Goal: Information Seeking & Learning: Learn about a topic

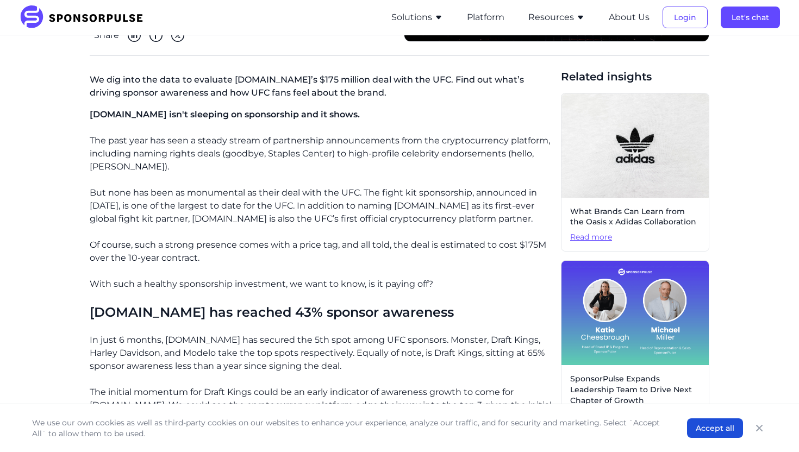
scroll to position [204, 0]
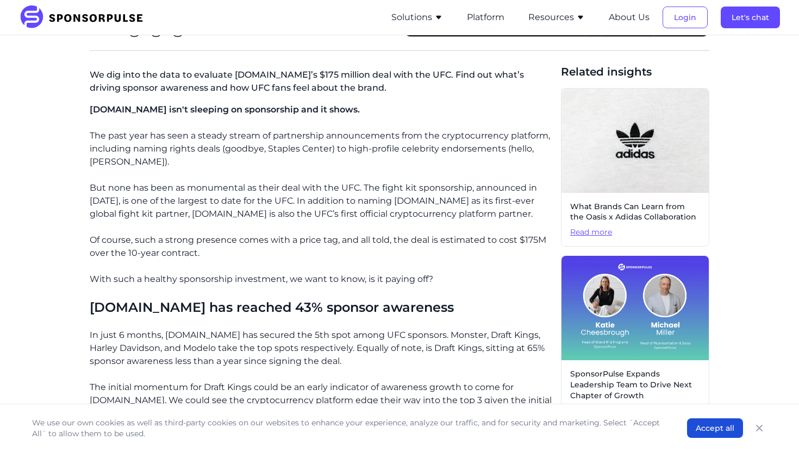
click at [220, 278] on p "With such a healthy sponsorship investment, we want to know, is it paying off?" at bounding box center [321, 279] width 462 height 13
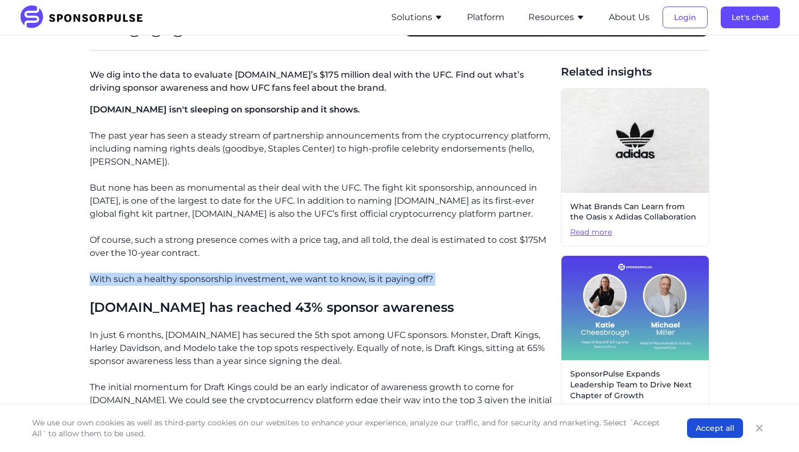
click at [220, 278] on p "With such a healthy sponsorship investment, we want to know, is it paying off?" at bounding box center [321, 279] width 462 height 13
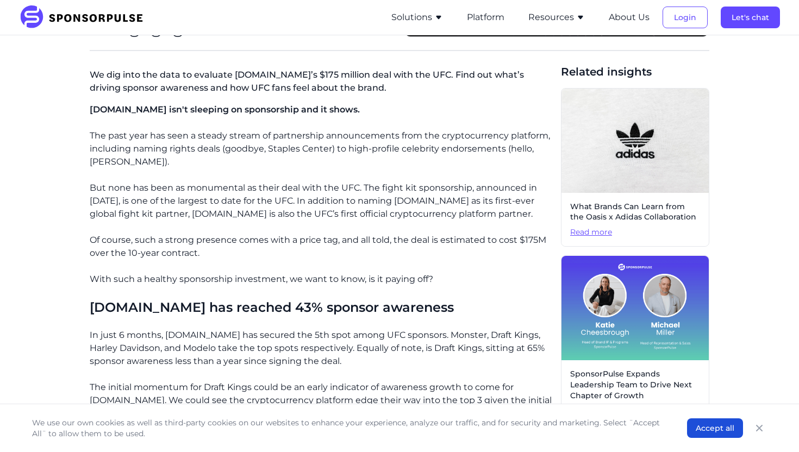
click at [220, 278] on p "With such a healthy sponsorship investment, we want to know, is it paying off?" at bounding box center [321, 279] width 462 height 13
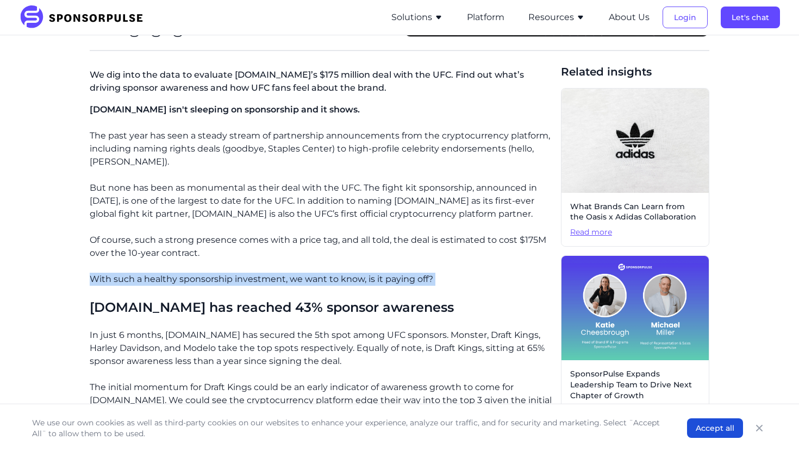
click at [220, 278] on p "With such a healthy sponsorship investment, we want to know, is it paying off?" at bounding box center [321, 279] width 462 height 13
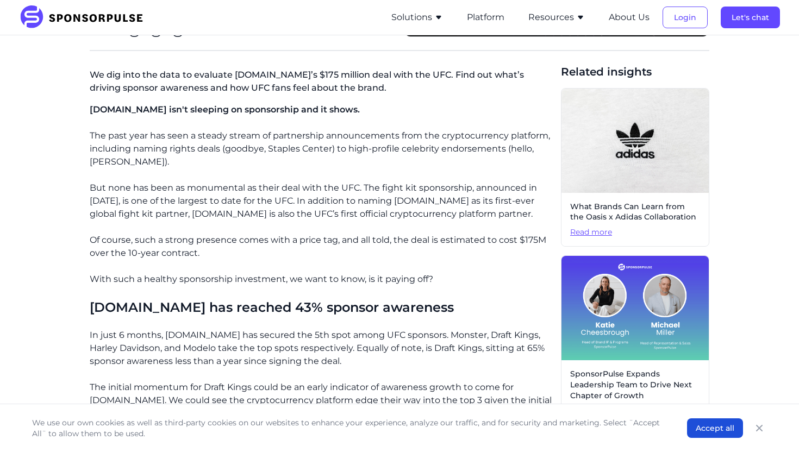
click at [220, 278] on p "With such a healthy sponsorship investment, we want to know, is it paying off?" at bounding box center [321, 279] width 462 height 13
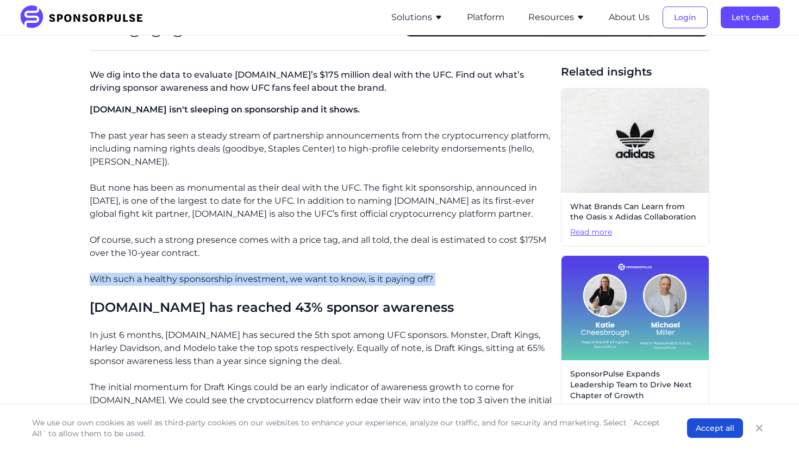
click at [220, 278] on p "With such a healthy sponsorship investment, we want to know, is it paying off?" at bounding box center [321, 279] width 462 height 13
click at [214, 309] on h3 "[DOMAIN_NAME] has reached 43% sponsor awareness" at bounding box center [321, 307] width 462 height 17
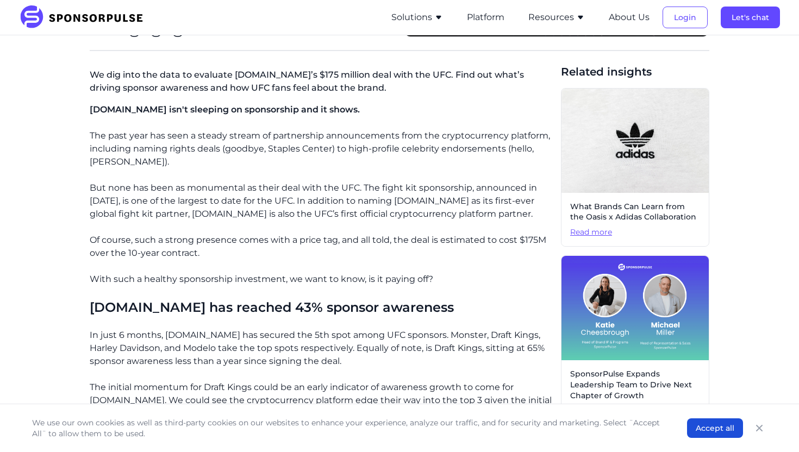
click at [214, 309] on h3 "[DOMAIN_NAME] has reached 43% sponsor awareness" at bounding box center [321, 307] width 462 height 17
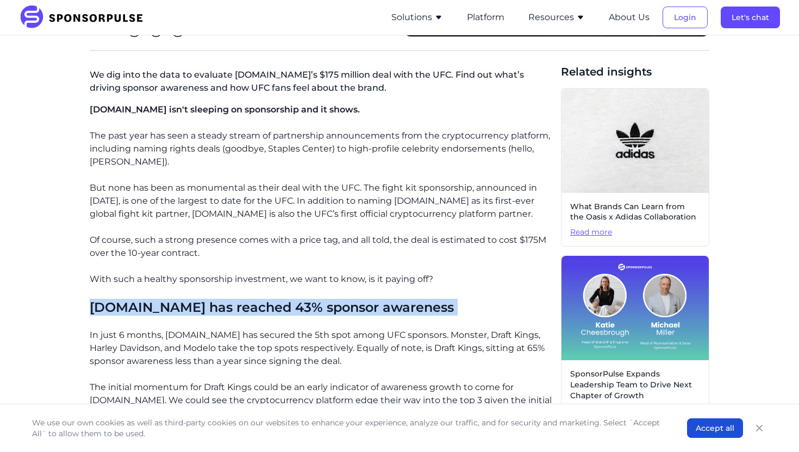
click at [232, 329] on p "In just 6 months, [DOMAIN_NAME] has secured the 5th spot among UFC sponsors. Mo…" at bounding box center [321, 348] width 462 height 39
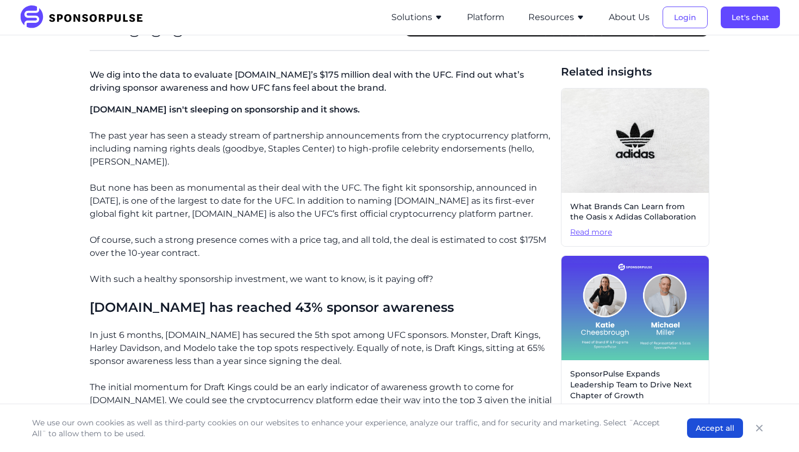
click at [232, 329] on p "In just 6 months, [DOMAIN_NAME] has secured the 5th spot among UFC sponsors. Mo…" at bounding box center [321, 348] width 462 height 39
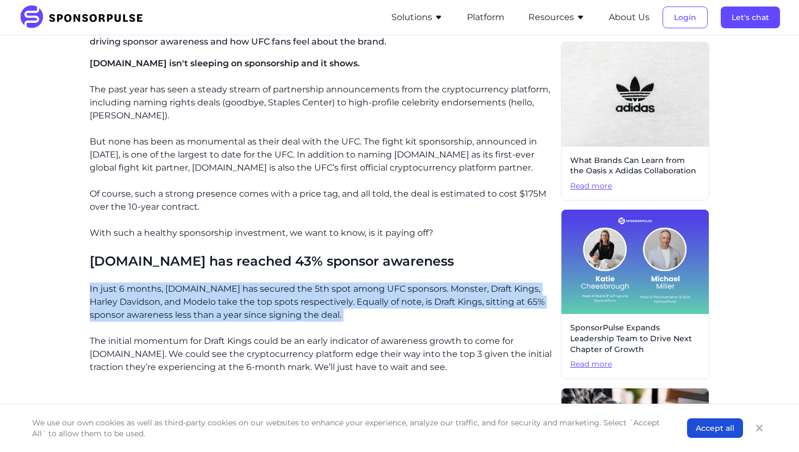
scroll to position [252, 0]
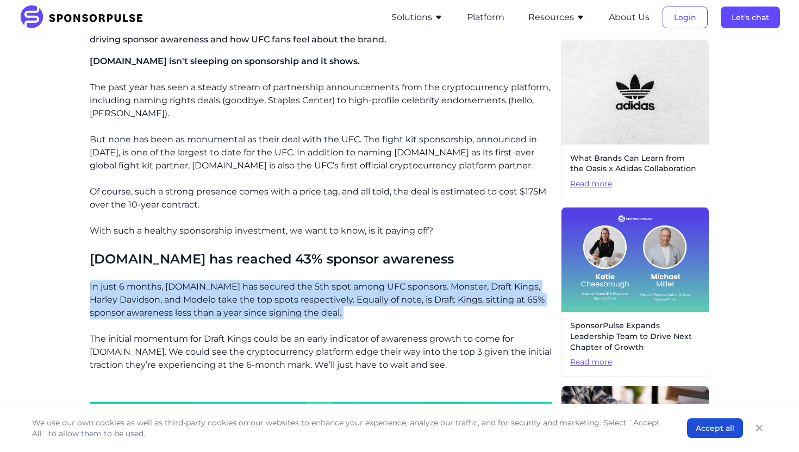
click at [283, 302] on p "In just 6 months, [DOMAIN_NAME] has secured the 5th spot among UFC sponsors. Mo…" at bounding box center [321, 299] width 462 height 39
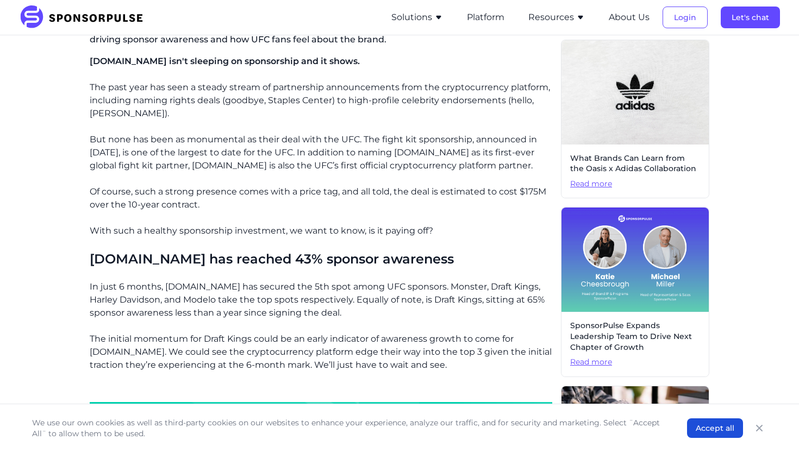
click at [283, 302] on p "In just 6 months, [DOMAIN_NAME] has secured the 5th spot among UFC sponsors. Mo…" at bounding box center [321, 299] width 462 height 39
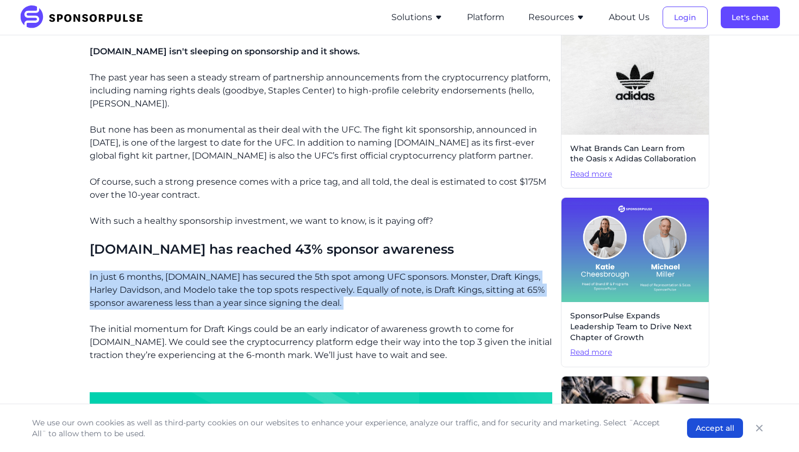
scroll to position [265, 0]
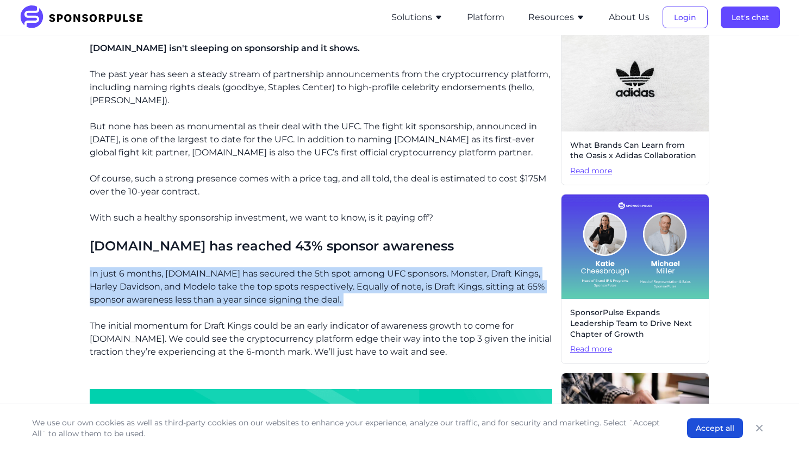
click at [283, 302] on p "In just 6 months, [DOMAIN_NAME] has secured the 5th spot among UFC sponsors. Mo…" at bounding box center [321, 286] width 462 height 39
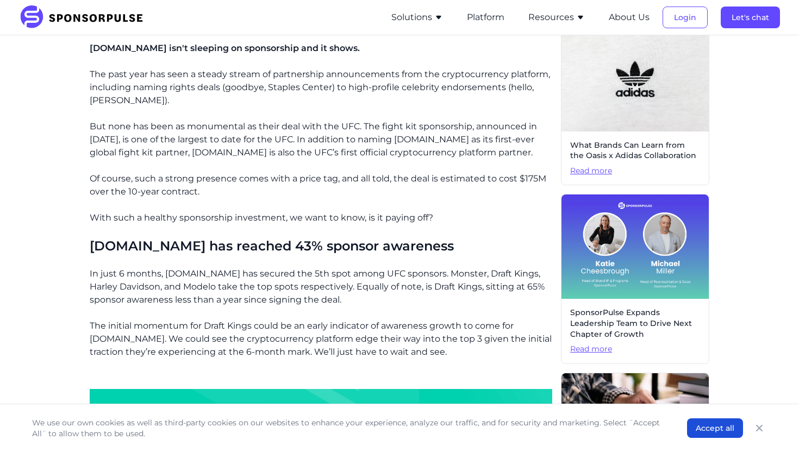
click at [283, 302] on p "In just 6 months, [DOMAIN_NAME] has secured the 5th spot among UFC sponsors. Mo…" at bounding box center [321, 286] width 462 height 39
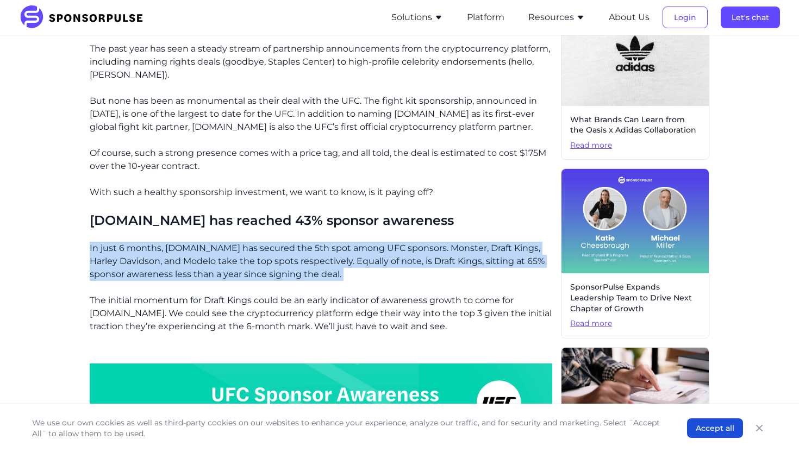
scroll to position [291, 0]
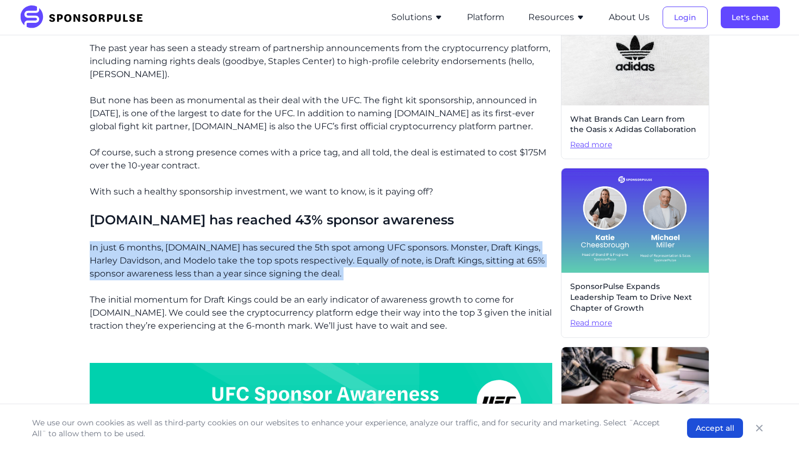
click at [296, 319] on p "The initial momentum for Draft Kings could be an early indicator of awareness g…" at bounding box center [321, 312] width 462 height 39
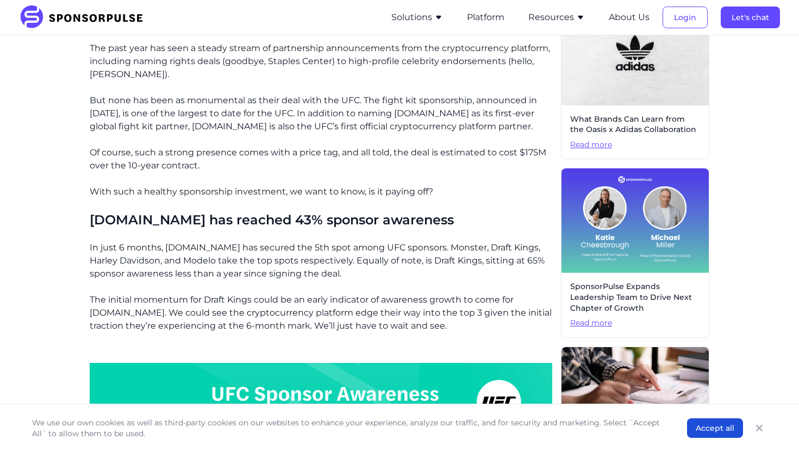
click at [296, 319] on p "The initial momentum for Draft Kings could be an early indicator of awareness g…" at bounding box center [321, 312] width 462 height 39
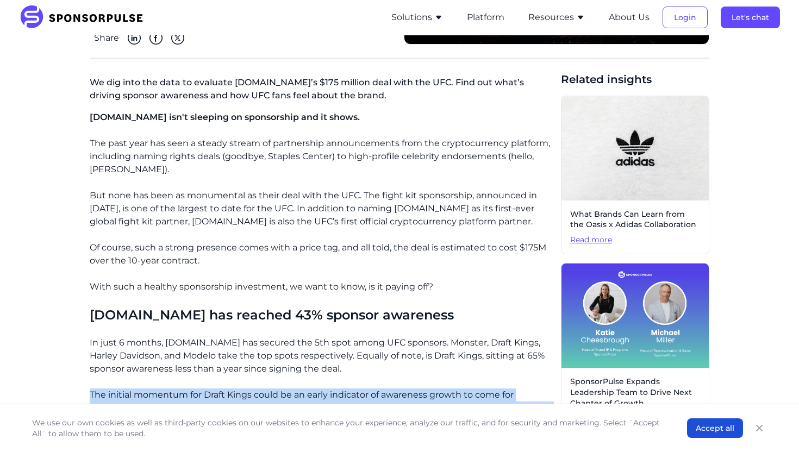
scroll to position [0, 0]
